Goal: Task Accomplishment & Management: Use online tool/utility

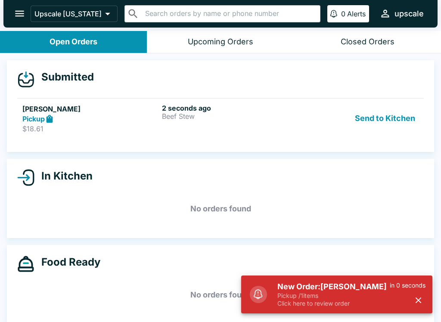
click at [119, 117] on div "Pickup" at bounding box center [90, 119] width 136 height 10
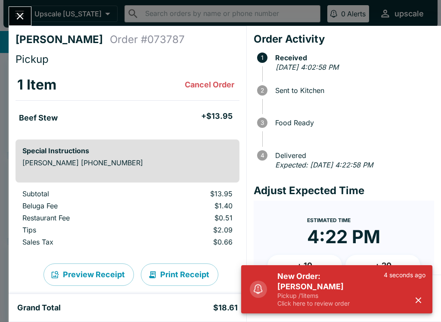
click at [417, 303] on icon "button" at bounding box center [418, 300] width 10 height 10
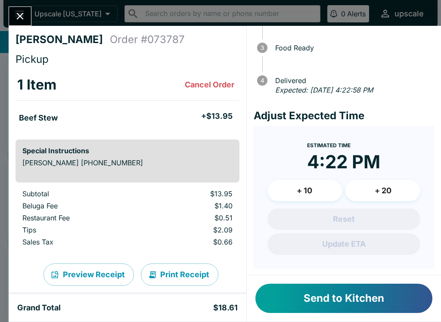
scroll to position [75, 0]
click at [353, 297] on button "Send to Kitchen" at bounding box center [343, 298] width 177 height 29
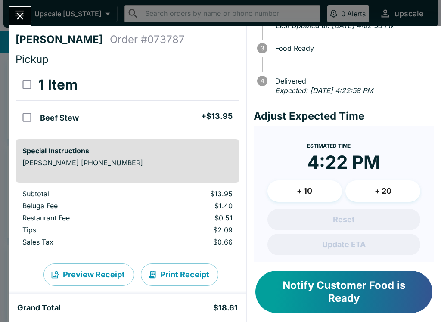
click at [26, 18] on icon "Close" at bounding box center [20, 16] width 12 height 12
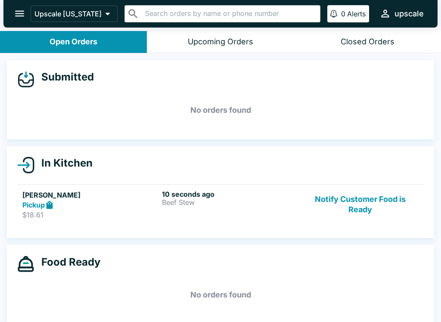
click at [180, 211] on div "10 seconds ago Beef Stew" at bounding box center [230, 205] width 136 height 30
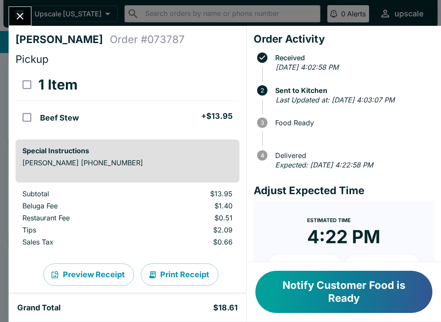
click at [360, 293] on button "Notify Customer Food is Ready" at bounding box center [343, 292] width 177 height 42
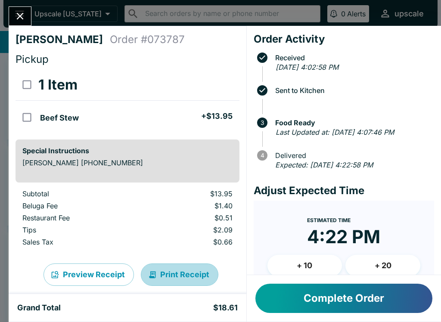
click at [187, 276] on button "Print Receipt" at bounding box center [180, 275] width 78 height 22
click at [307, 290] on button "Complete Order" at bounding box center [343, 298] width 177 height 29
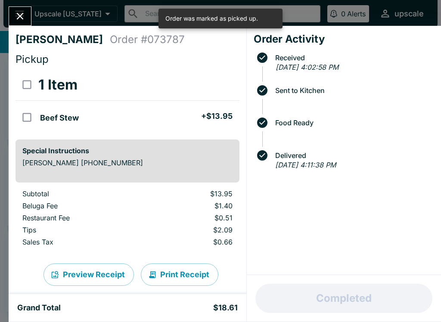
click at [16, 2] on div "[PERSON_NAME] Order # 073787 Pickup 1 Item Beef Stew + $13.95 Special Instructi…" at bounding box center [220, 161] width 441 height 322
